Goal: Task Accomplishment & Management: Manage account settings

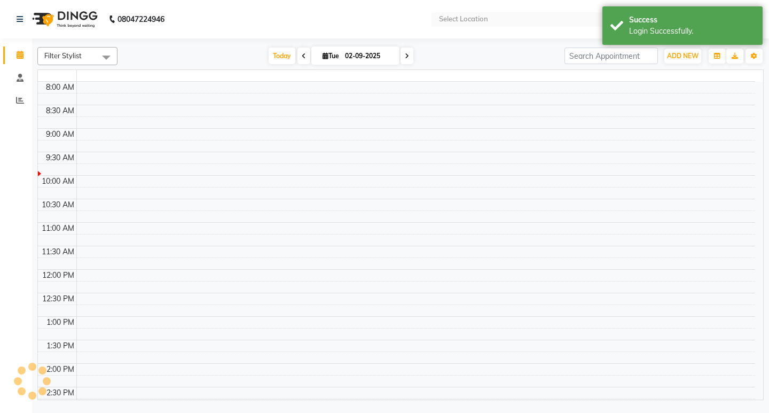
select select "en"
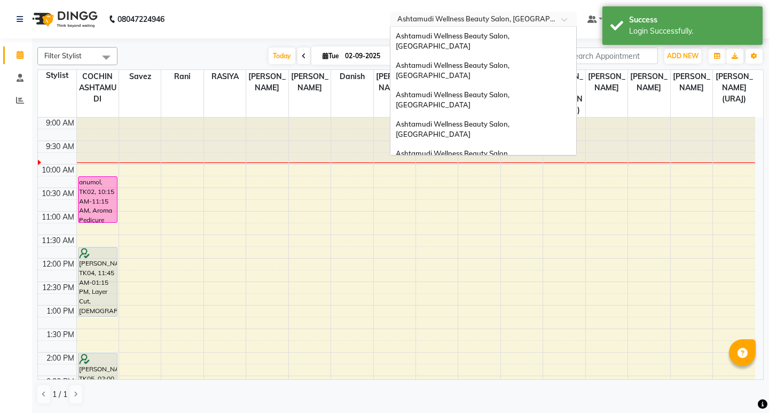
click at [522, 21] on input "text" at bounding box center [472, 20] width 155 height 11
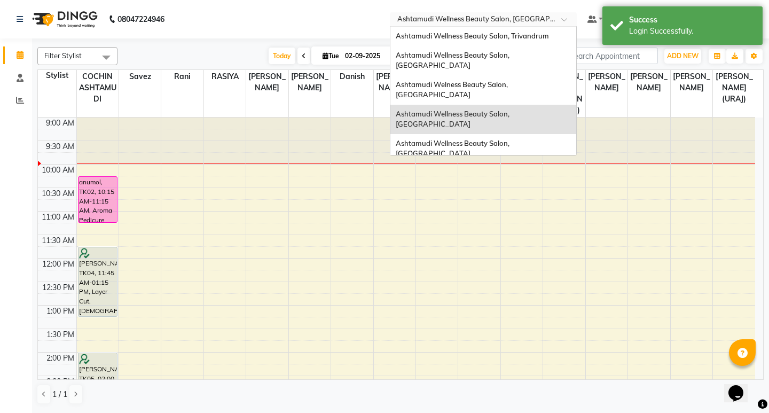
scroll to position [167, 0]
click at [507, 196] on span "Ashtamudi Beauty Lounge, [GEOGRAPHIC_DATA]" at bounding box center [478, 200] width 165 height 9
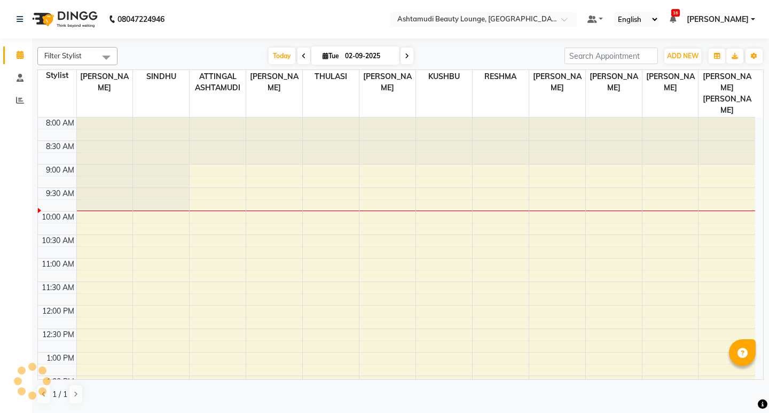
select select "en"
click at [27, 75] on span at bounding box center [20, 78] width 19 height 12
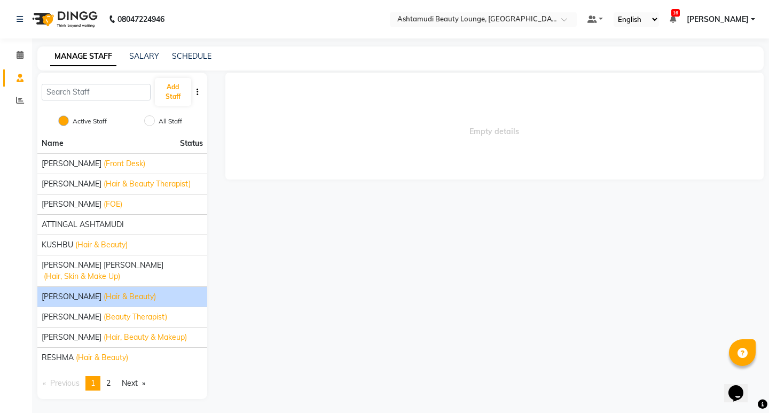
click at [68, 291] on span "Martina Dani" at bounding box center [72, 296] width 60 height 11
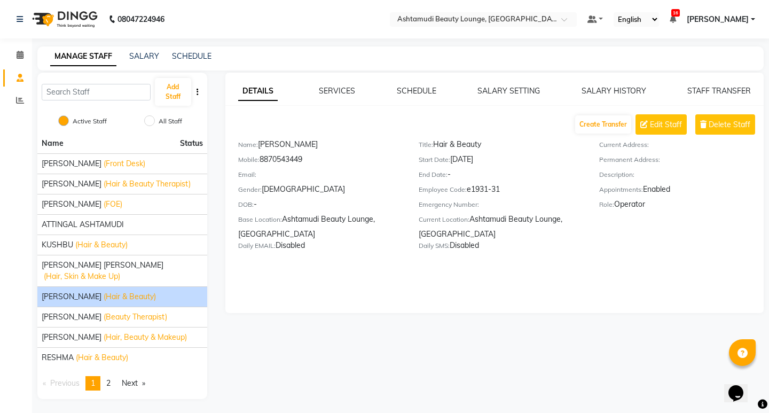
drag, startPoint x: 260, startPoint y: 159, endPoint x: 317, endPoint y: 159, distance: 56.0
click at [317, 159] on div "Mobile: 8870543449" at bounding box center [320, 161] width 164 height 15
copy div "8870543449"
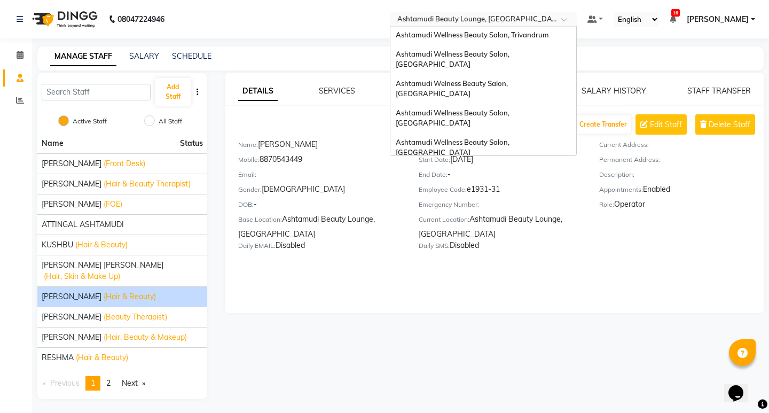
click at [547, 17] on input "text" at bounding box center [472, 20] width 155 height 11
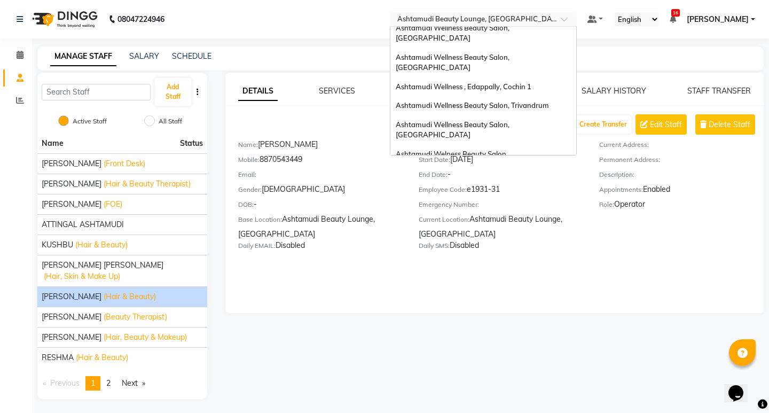
scroll to position [60, 0]
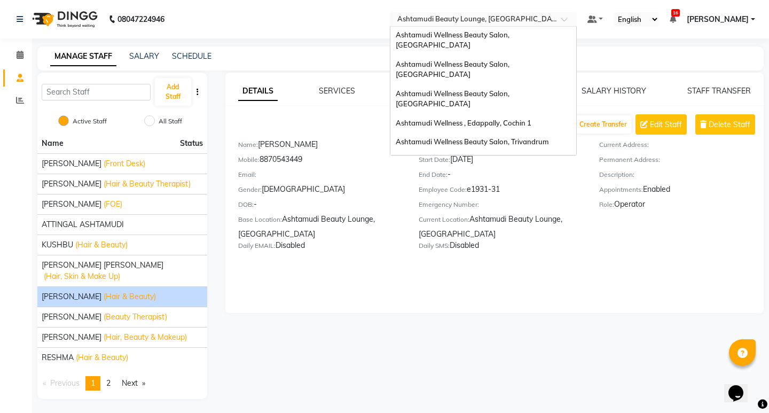
click at [509, 186] on span "Ashtamudi Welness Beauty Salon, [GEOGRAPHIC_DATA]" at bounding box center [453, 195] width 114 height 19
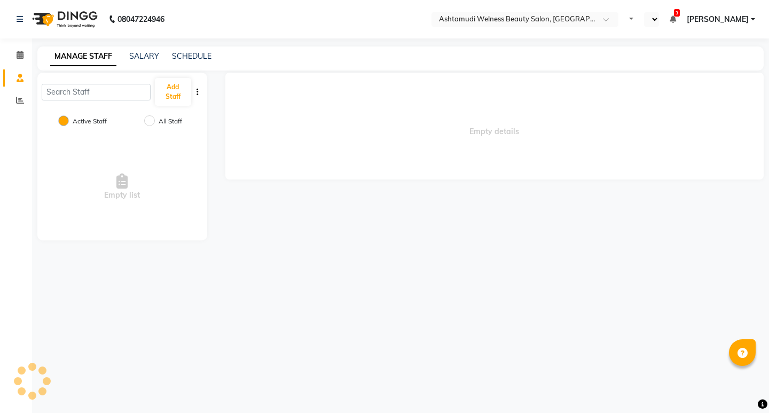
select select "en"
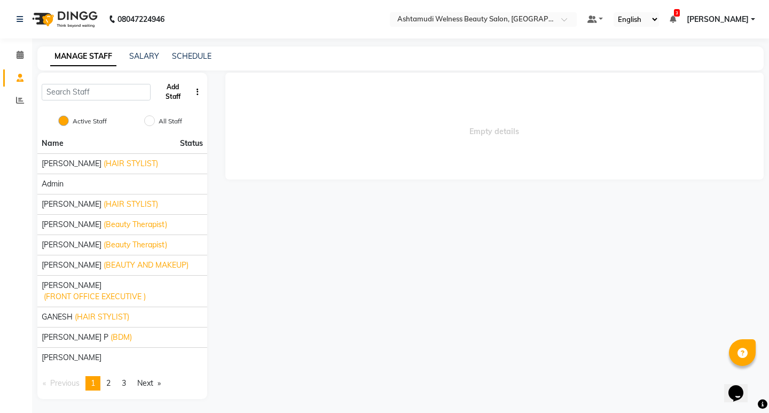
click at [183, 100] on button "Add Staff" at bounding box center [173, 92] width 36 height 28
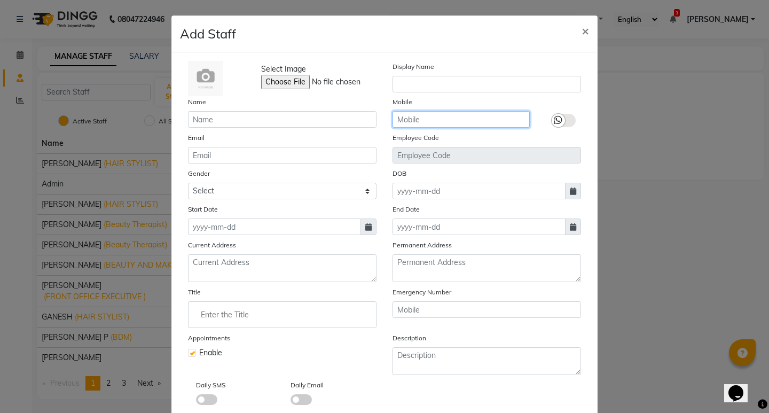
paste input "8870543449"
type input "8870543449"
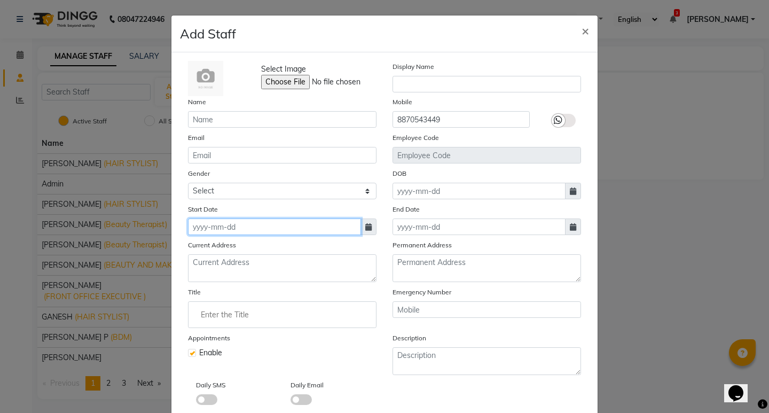
click at [228, 227] on input at bounding box center [274, 226] width 173 height 17
select select "9"
select select "2025"
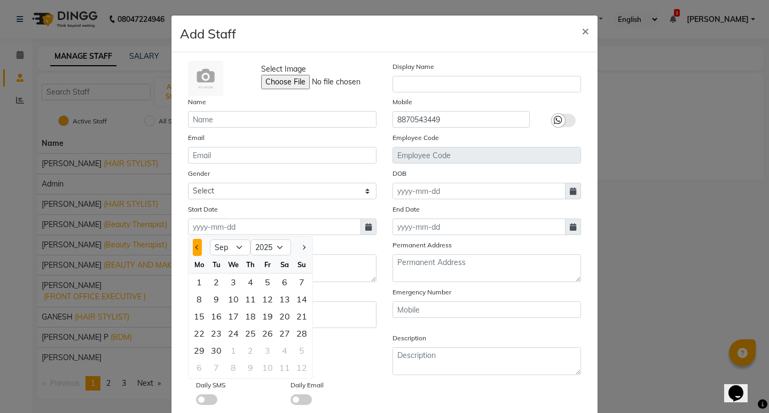
click at [195, 247] on span "Previous month" at bounding box center [197, 247] width 4 height 4
click at [193, 250] on button "Previous month" at bounding box center [197, 247] width 9 height 17
select select "7"
click at [232, 280] on div "2" at bounding box center [233, 281] width 17 height 17
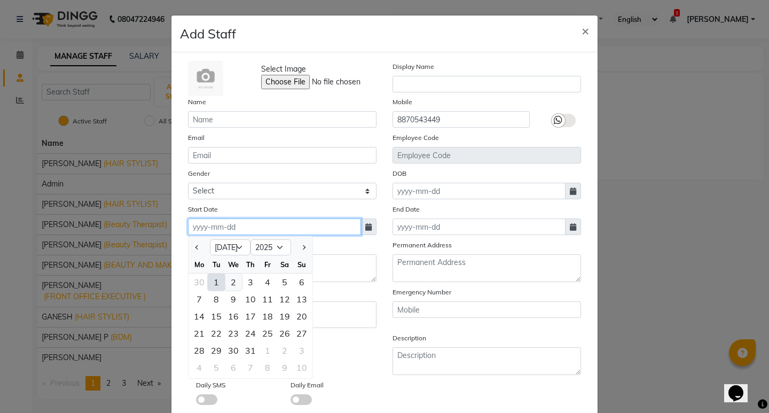
type input "02-07-2025"
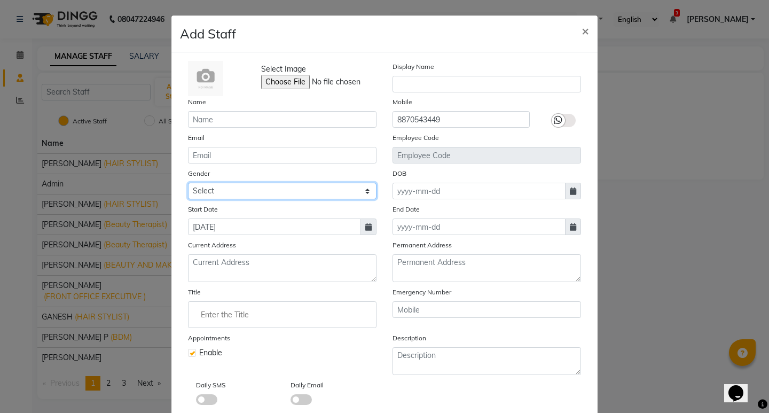
click at [231, 194] on select "Select Male Female Other Prefer Not To Say" at bounding box center [282, 191] width 188 height 17
select select "female"
click at [188, 183] on select "Select Male Female Other Prefer Not To Say" at bounding box center [282, 191] width 188 height 17
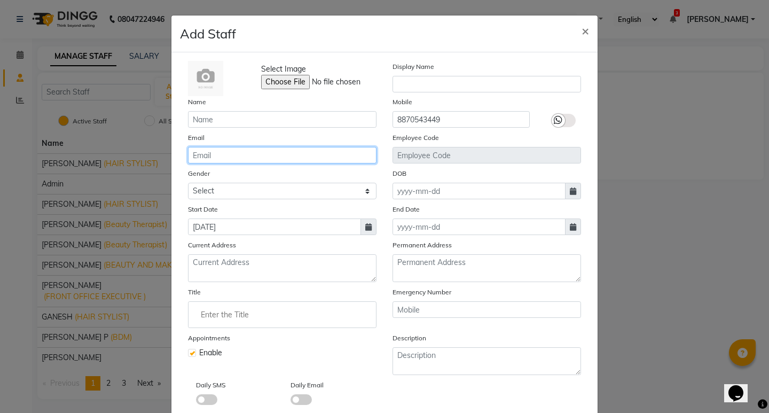
click at [235, 149] on input "email" at bounding box center [282, 155] width 188 height 17
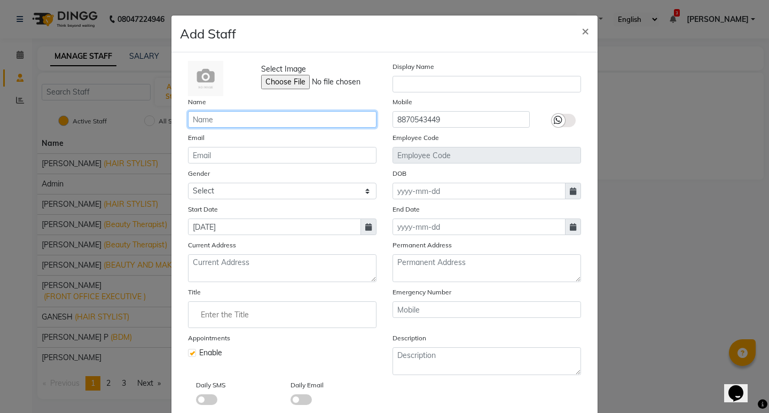
click at [243, 120] on input "text" at bounding box center [282, 119] width 188 height 17
type input "Martina"
click at [227, 318] on input "Enter the Title" at bounding box center [282, 314] width 179 height 21
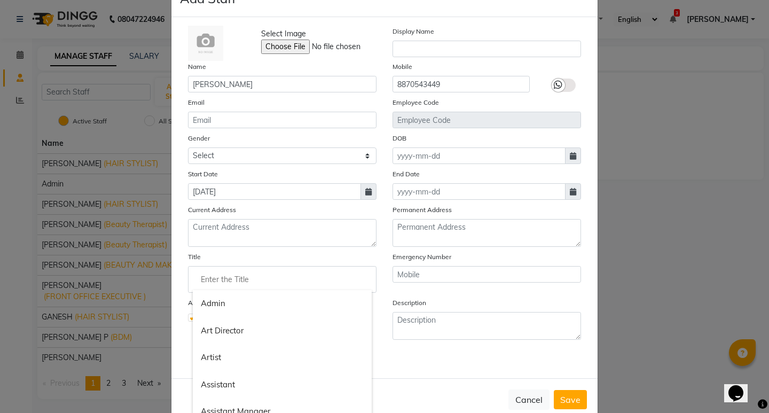
scroll to position [53, 0]
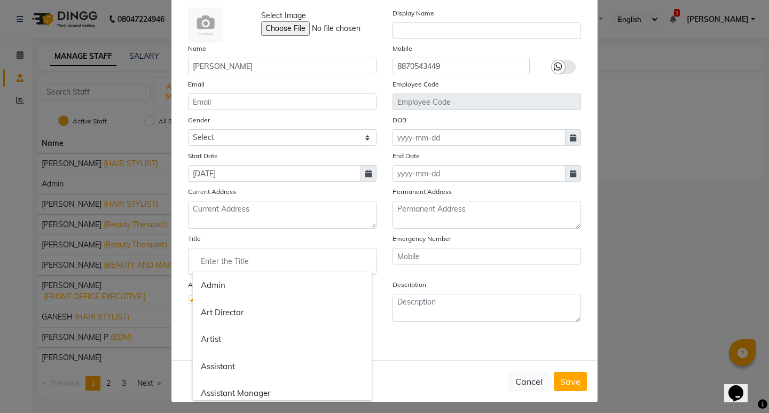
click at [226, 259] on input "Enter the Title" at bounding box center [282, 260] width 179 height 21
click at [455, 347] on div at bounding box center [384, 206] width 769 height 413
click at [236, 263] on input "Enter the Title" at bounding box center [282, 260] width 179 height 21
click at [393, 335] on div at bounding box center [384, 206] width 769 height 413
click at [211, 260] on input "Enter the Title" at bounding box center [282, 260] width 179 height 21
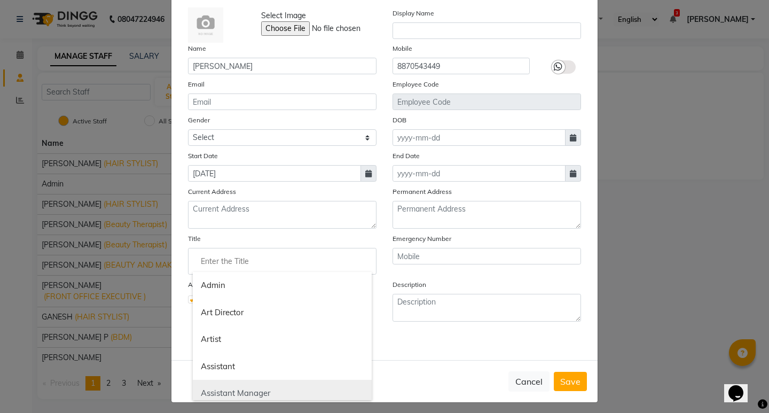
scroll to position [0, 0]
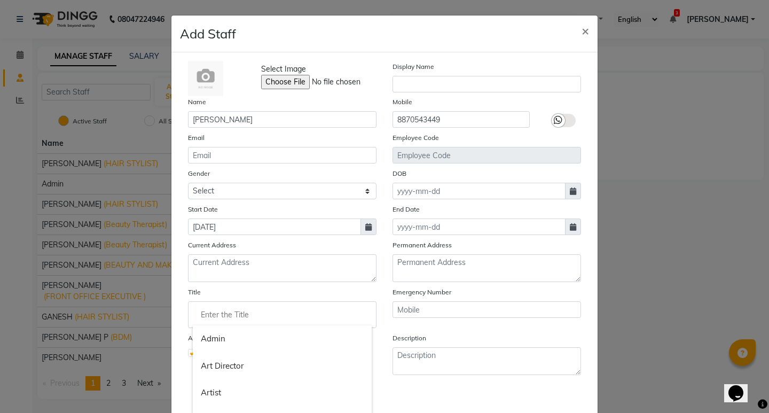
click at [412, 389] on div at bounding box center [384, 206] width 769 height 413
click at [217, 307] on input "Enter the Title" at bounding box center [282, 314] width 179 height 21
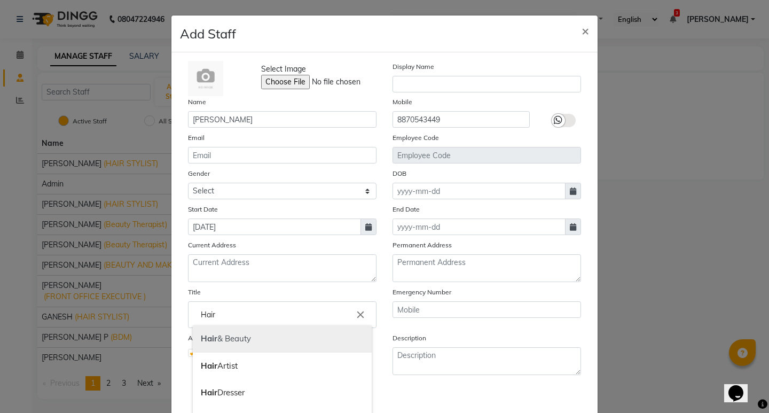
click at [254, 341] on link "Hair & Beauty" at bounding box center [282, 338] width 179 height 27
type input "Hair & Beauty"
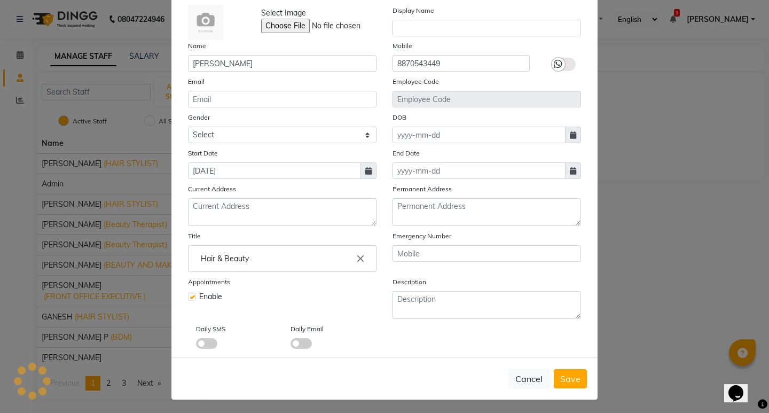
scroll to position [58, 0]
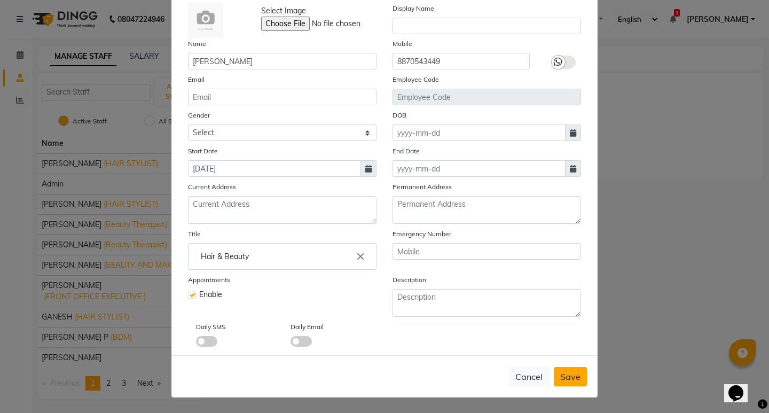
click at [567, 378] on span "Save" at bounding box center [570, 376] width 20 height 11
select select
checkbox input "false"
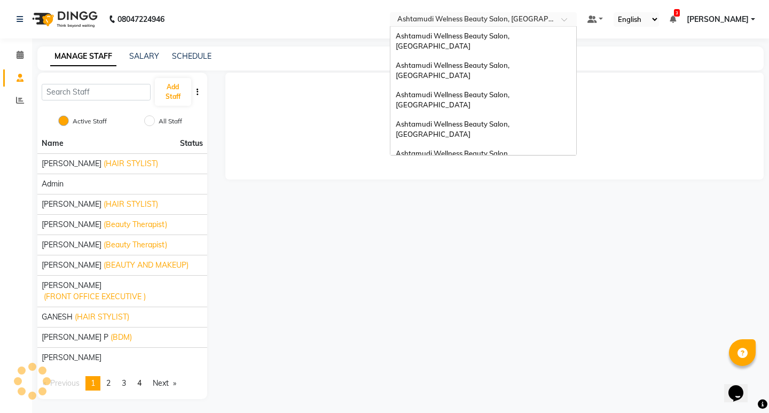
click at [550, 23] on input "text" at bounding box center [472, 20] width 155 height 11
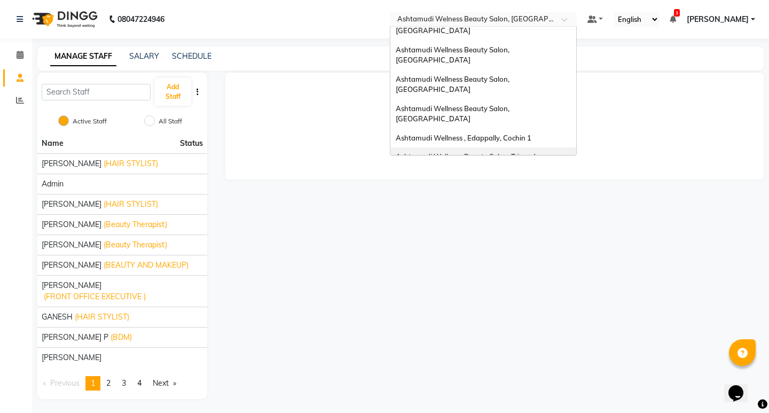
scroll to position [0, 0]
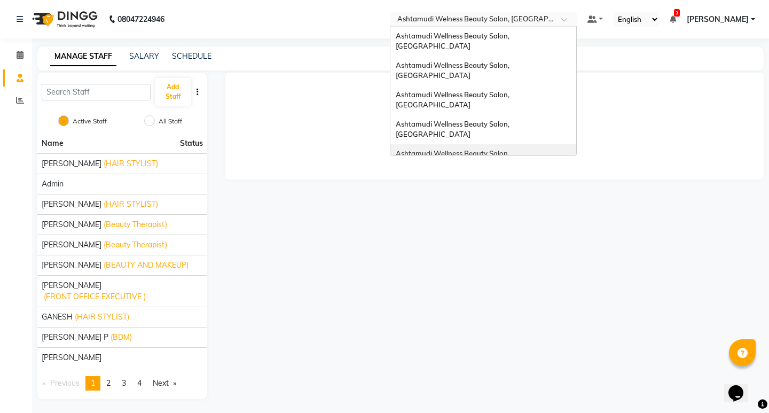
click at [511, 149] on span "Ashtamudi Wellness Beauty Salon, Kottarakkara" at bounding box center [453, 158] width 115 height 19
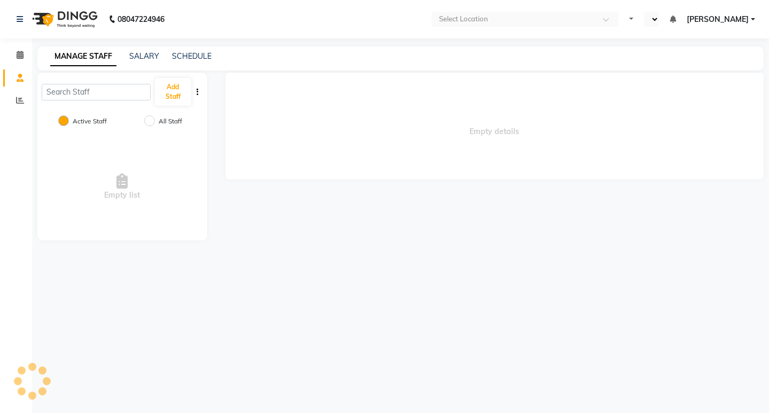
select select "en"
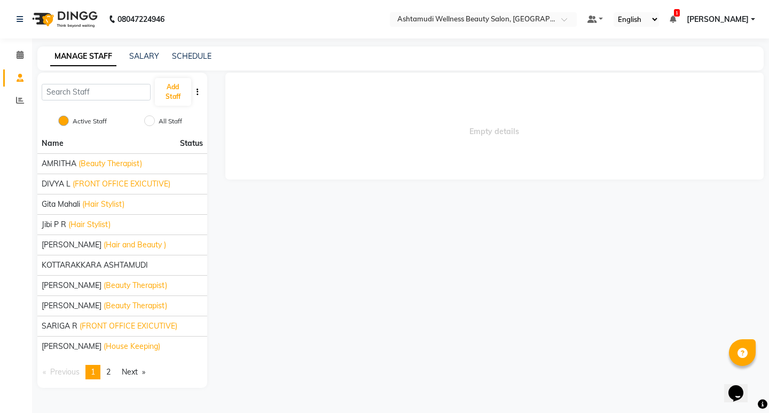
click at [163, 126] on div "All Staff" at bounding box center [165, 121] width 34 height 13
click at [159, 123] on label "All Staff" at bounding box center [170, 121] width 23 height 10
click at [155, 123] on input "All Staff" at bounding box center [149, 120] width 11 height 11
radio input "true"
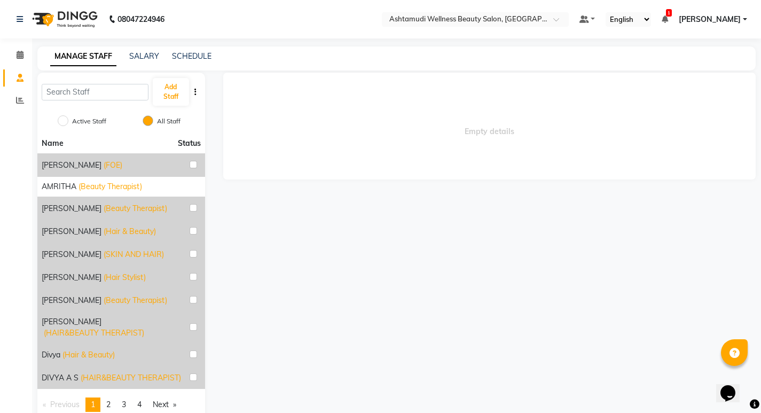
click at [80, 119] on label "Active Staff" at bounding box center [89, 121] width 34 height 10
click at [68, 119] on input "Active Staff" at bounding box center [63, 120] width 11 height 11
radio input "true"
radio input "false"
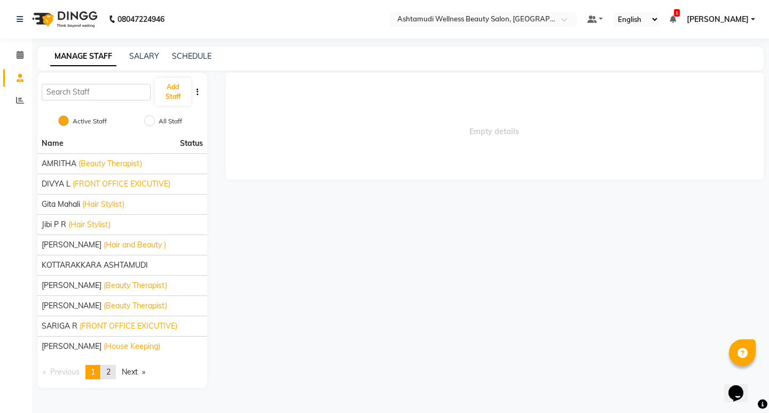
click at [110, 370] on span "2" at bounding box center [108, 372] width 4 height 10
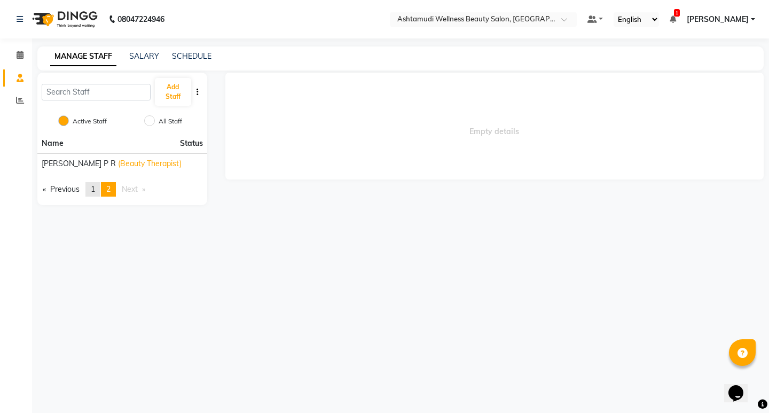
click at [99, 196] on link "page 1" at bounding box center [92, 189] width 15 height 14
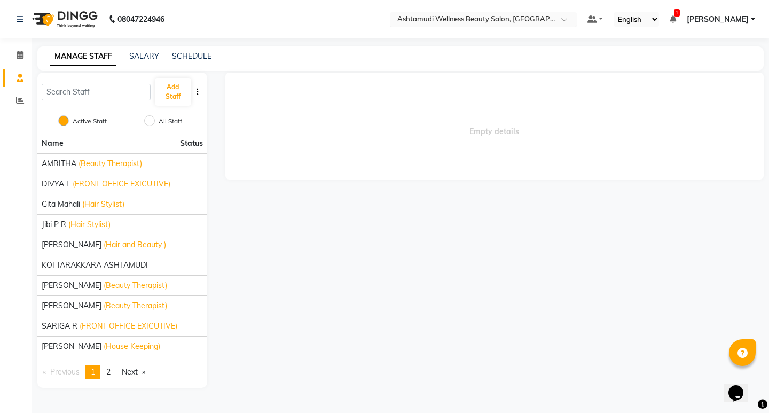
click at [555, 13] on div "Select Location × Ashtamudi Wellness Beauty Salon, Kottarakkara" at bounding box center [483, 19] width 187 height 14
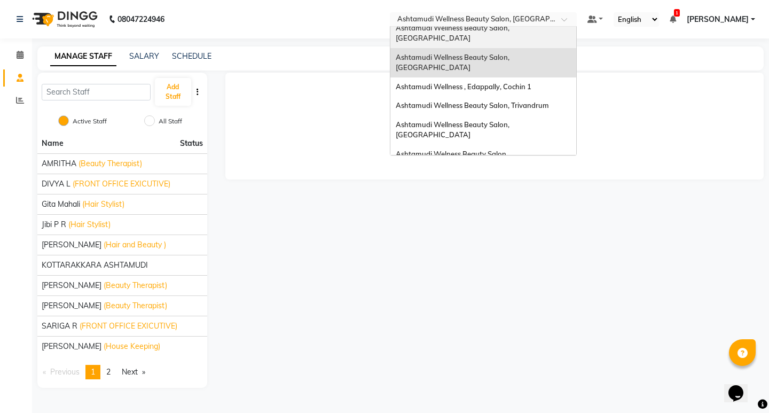
scroll to position [107, 0]
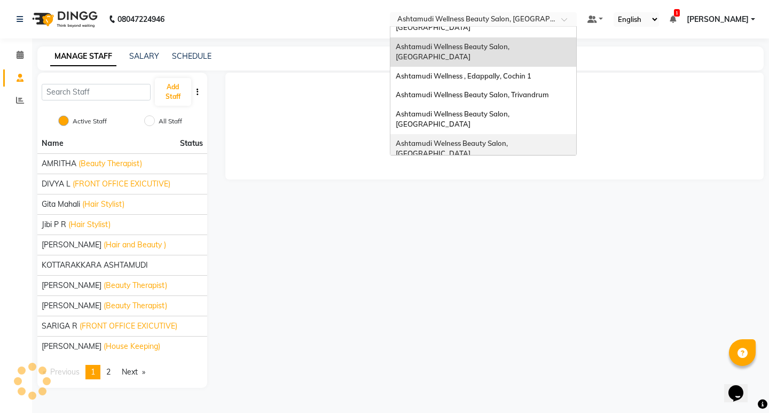
click at [531, 134] on div "Ashtamudi Welness Beauty Salon, [GEOGRAPHIC_DATA]" at bounding box center [483, 148] width 186 height 29
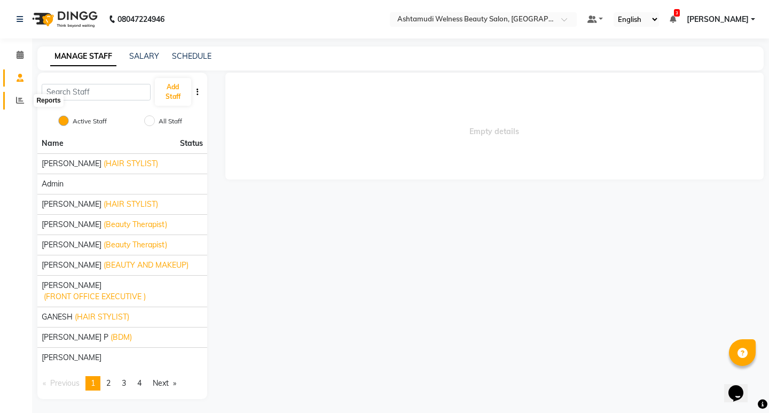
click at [21, 101] on icon at bounding box center [20, 100] width 8 height 8
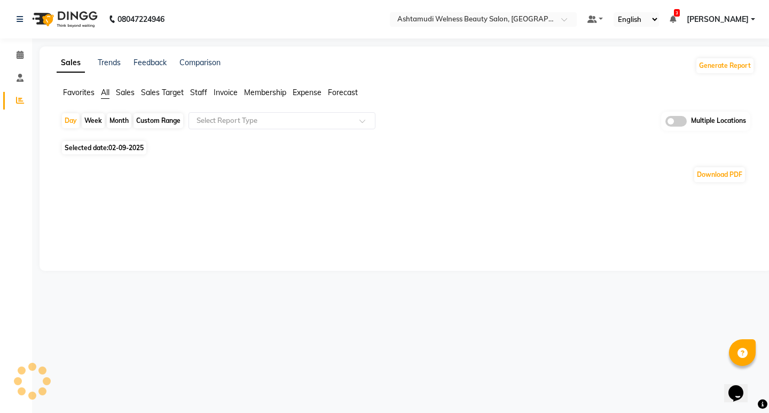
click at [193, 90] on span "Staff" at bounding box center [198, 93] width 17 height 10
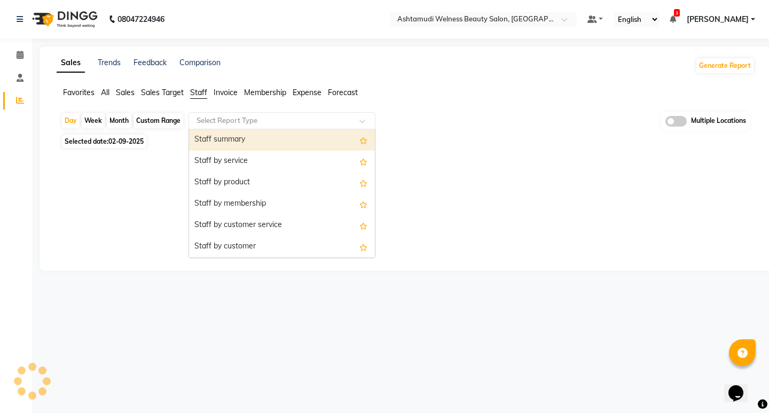
click at [234, 122] on input "text" at bounding box center [271, 120] width 154 height 11
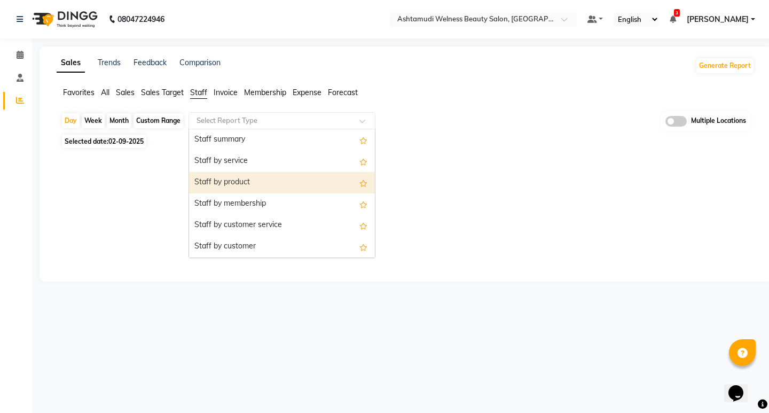
scroll to position [53, 0]
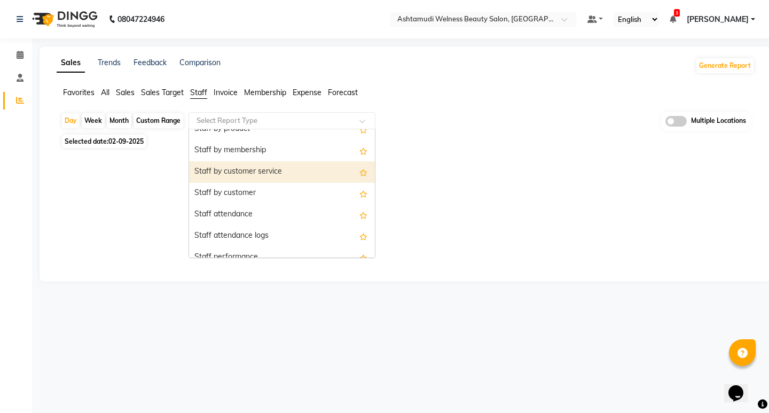
click at [243, 173] on div "Staff by customer service" at bounding box center [282, 171] width 186 height 21
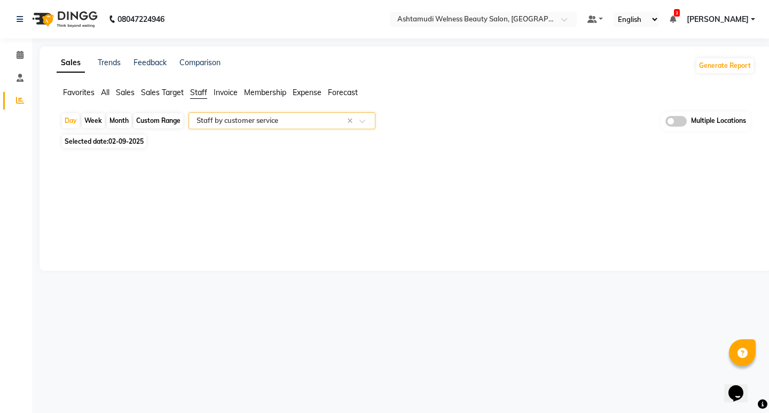
click at [262, 123] on input "text" at bounding box center [271, 120] width 154 height 11
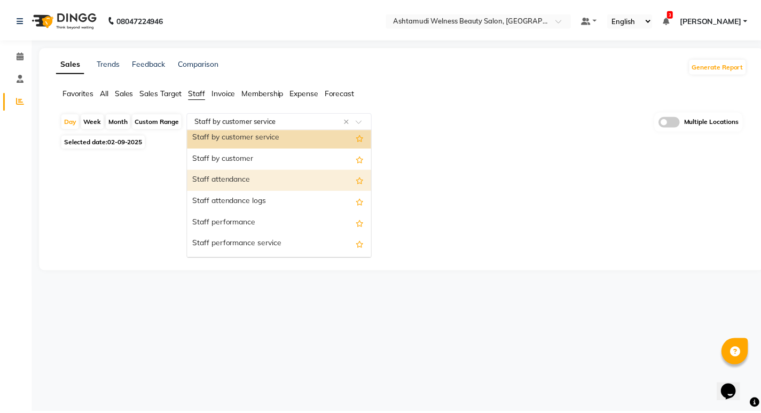
scroll to position [107, 0]
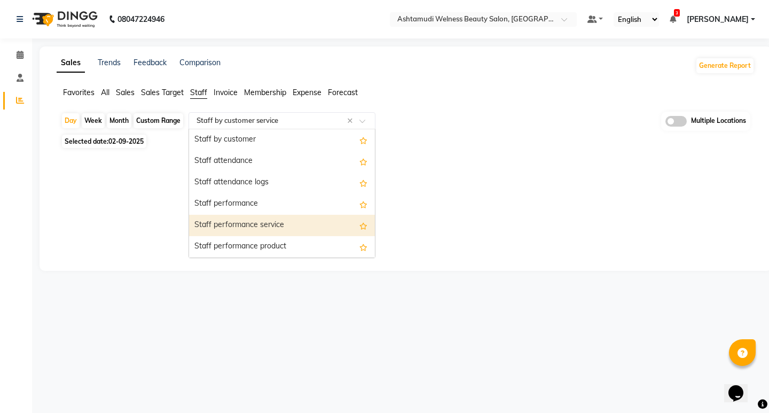
click at [260, 221] on div "Staff performance service" at bounding box center [282, 225] width 186 height 21
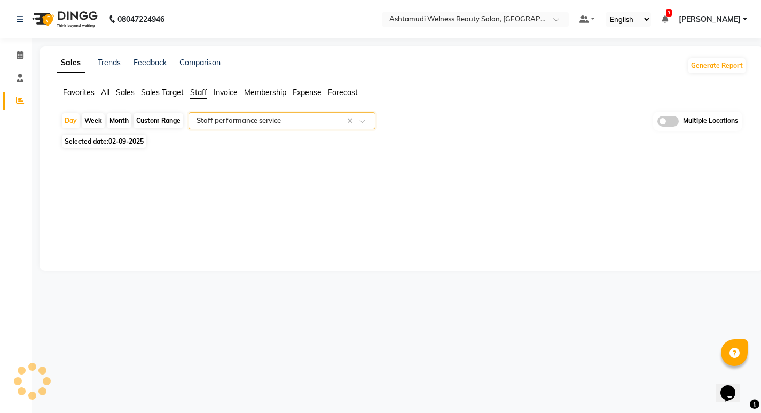
select select "full_report"
select select "csv"
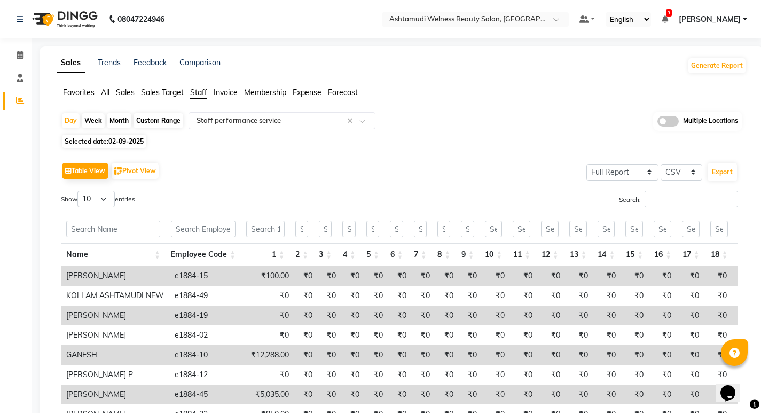
click at [122, 122] on div "Month" at bounding box center [119, 120] width 25 height 15
select select "9"
select select "2025"
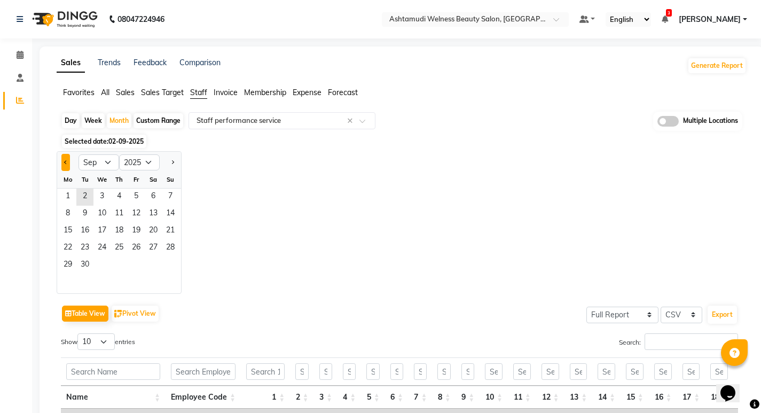
click at [67, 165] on button "Previous month" at bounding box center [65, 162] width 9 height 17
select select "8"
click at [139, 194] on span "1" at bounding box center [136, 196] width 17 height 17
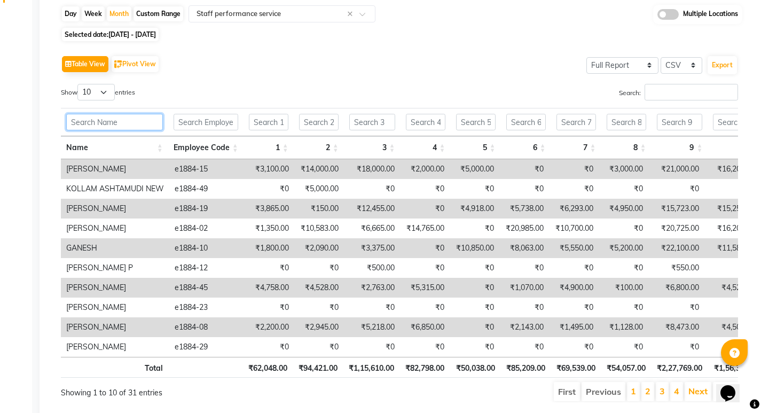
click at [104, 115] on input "text" at bounding box center [114, 122] width 97 height 17
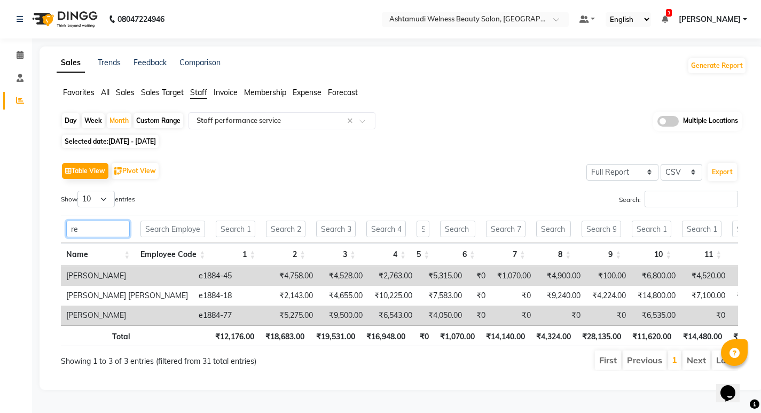
scroll to position [9, 0]
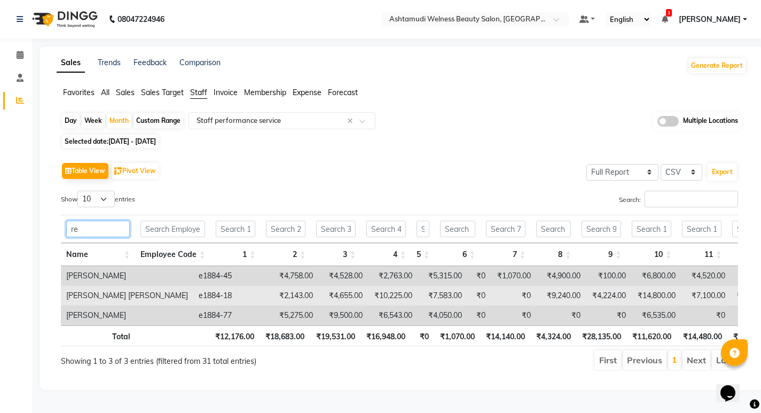
type input "re"
drag, startPoint x: 421, startPoint y: 283, endPoint x: 477, endPoint y: 283, distance: 56.6
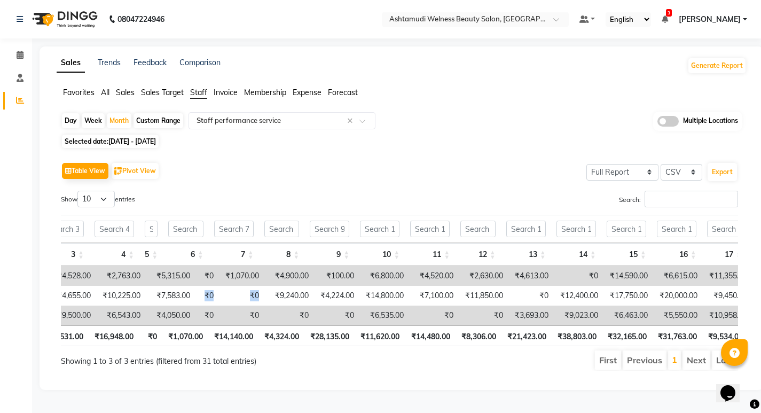
scroll to position [0, 294]
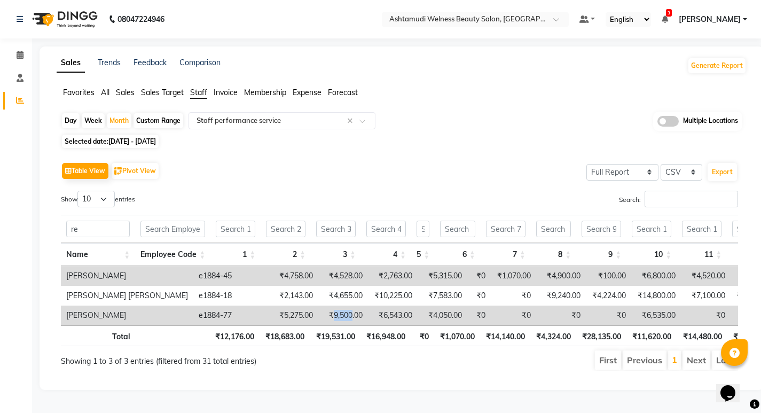
drag, startPoint x: 274, startPoint y: 311, endPoint x: 293, endPoint y: 307, distance: 19.1
click at [318, 307] on td "₹9,500.00" at bounding box center [343, 315] width 50 height 20
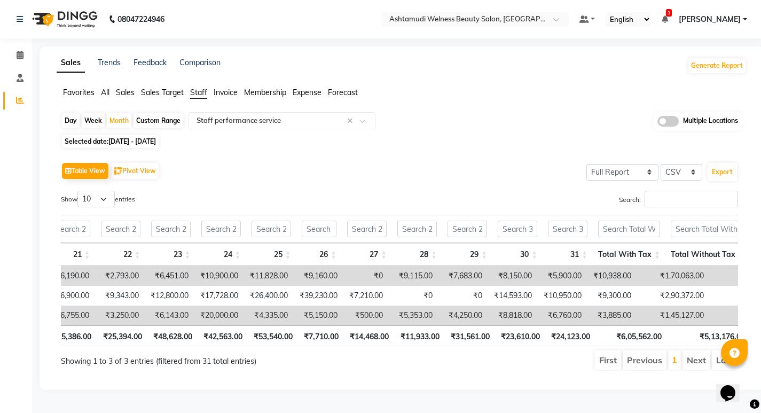
click at [376, 141] on div "Day Week Month Custom Range Select Report Type × Staff performance service × Mu…" at bounding box center [402, 245] width 690 height 267
